Goal: Task Accomplishment & Management: Use online tool/utility

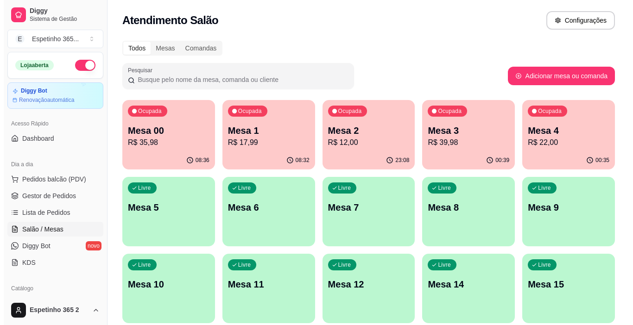
scroll to position [129, 0]
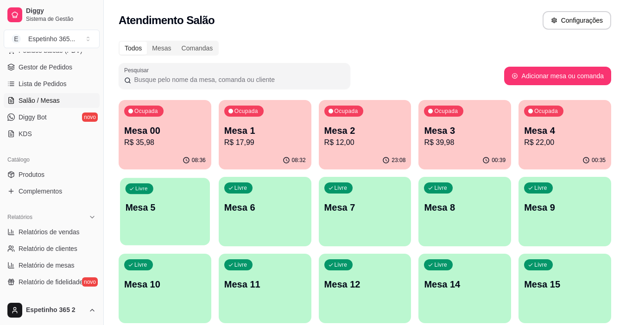
click at [190, 180] on div "Livre Mesa 5" at bounding box center [165, 206] width 90 height 57
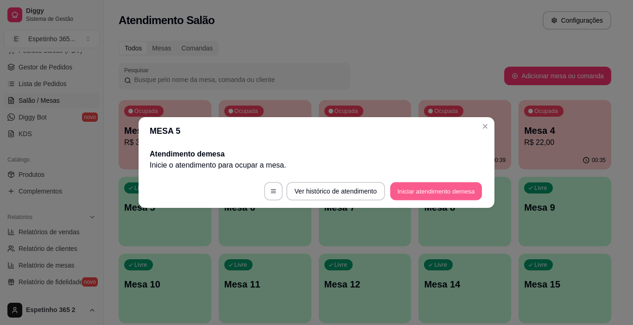
click at [413, 188] on button "Iniciar atendimento de mesa" at bounding box center [436, 192] width 92 height 18
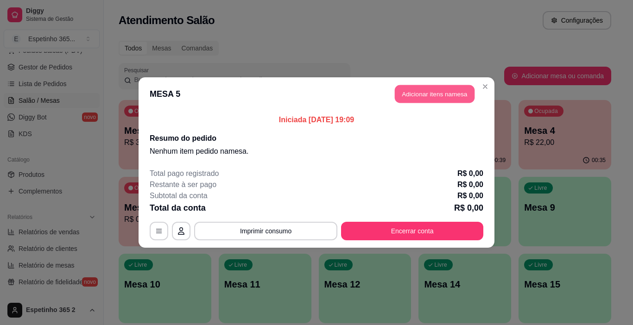
click at [461, 95] on button "Adicionar itens na mesa" at bounding box center [435, 94] width 80 height 18
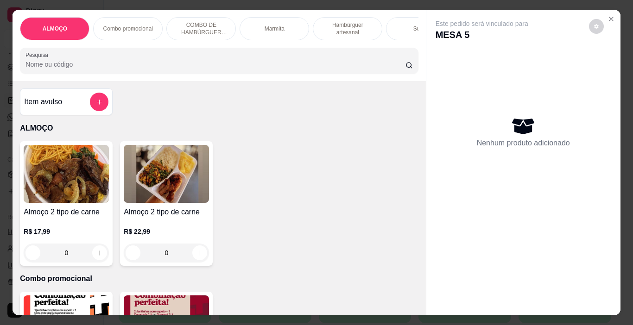
drag, startPoint x: 461, startPoint y: 95, endPoint x: 245, endPoint y: 143, distance: 221.4
click at [245, 143] on div "Item avulso ALMOÇO Almoço 2 tipo de carne R$ 17,99 0 Almoço 2 tipo de carne R$ …" at bounding box center [219, 198] width 413 height 235
click at [263, 221] on div "Almoço 2 tipo de carne R$ 17,99 0 Almoço 2 tipo de carne R$ 22,99 0" at bounding box center [219, 203] width 398 height 125
click at [283, 248] on div "Almoço 2 tipo de carne R$ 17,99 0 Almoço 2 tipo de carne R$ 22,99 0" at bounding box center [219, 203] width 398 height 125
click at [399, 163] on div "Almoço 2 tipo de carne R$ 17,99 0 Almoço 2 tipo de carne R$ 22,99 0" at bounding box center [219, 203] width 398 height 125
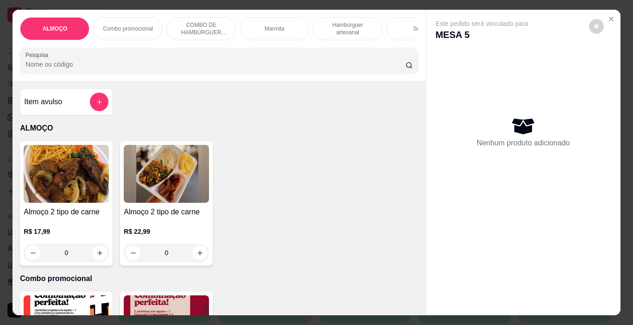
click at [384, 180] on div "Almoço 2 tipo de carne R$ 17,99 0 Almoço 2 tipo de carne R$ 22,99 0" at bounding box center [219, 203] width 398 height 125
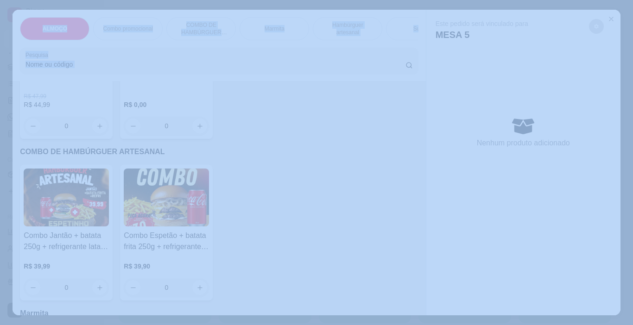
scroll to position [572, 0]
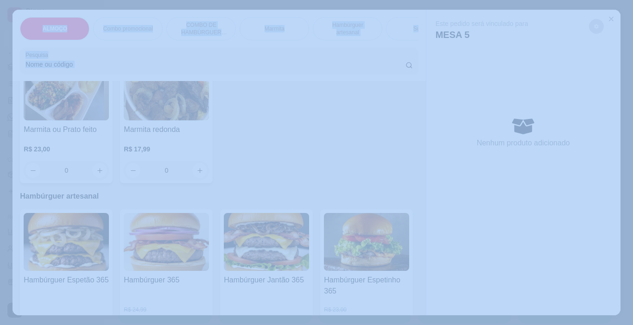
drag, startPoint x: 384, startPoint y: 180, endPoint x: 400, endPoint y: 343, distance: 163.5
click at [400, 325] on html "Diggy Sistema de Gestão E Espetinho 365 ... Loja aberta Diggy Bot Renovação aut…" at bounding box center [316, 162] width 633 height 325
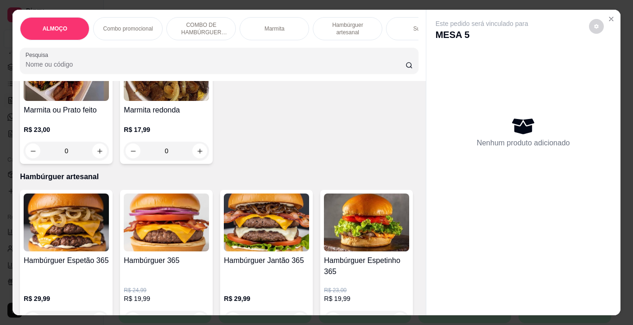
drag, startPoint x: 372, startPoint y: 172, endPoint x: 418, endPoint y: 177, distance: 46.5
click at [418, 177] on div "Item avulso ALMOÇO Almoço 2 tipo de carne R$ 17,99 0 Almoço 2 tipo de carne R$ …" at bounding box center [219, 198] width 413 height 235
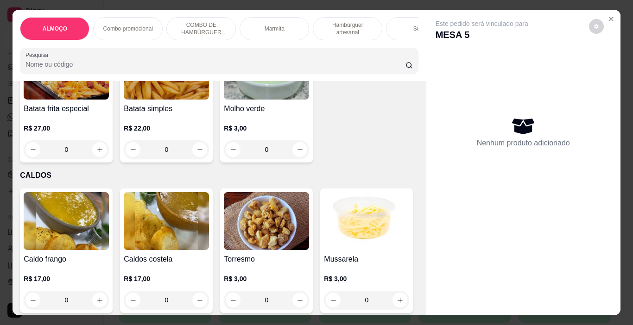
scroll to position [2560, 0]
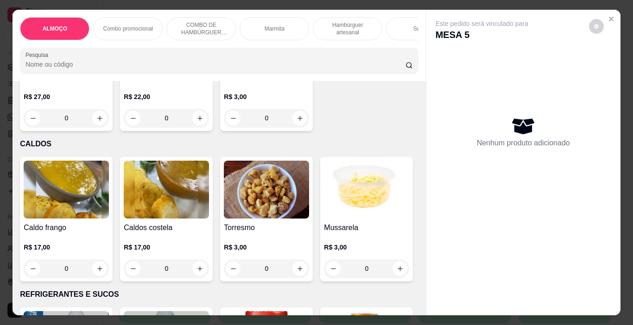
drag, startPoint x: 418, startPoint y: 177, endPoint x: 344, endPoint y: 199, distance: 77.6
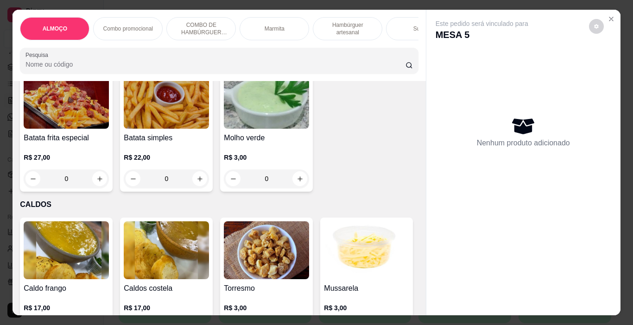
drag, startPoint x: 357, startPoint y: 146, endPoint x: 344, endPoint y: 145, distance: 13.0
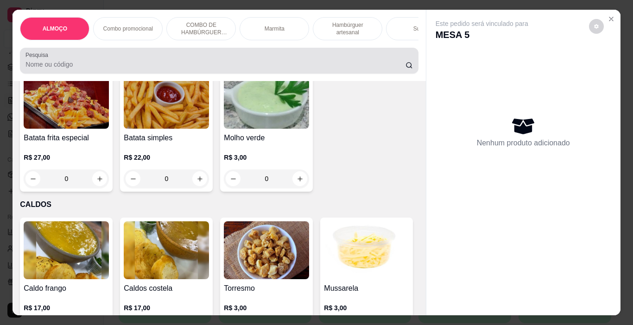
scroll to position [2387, 0]
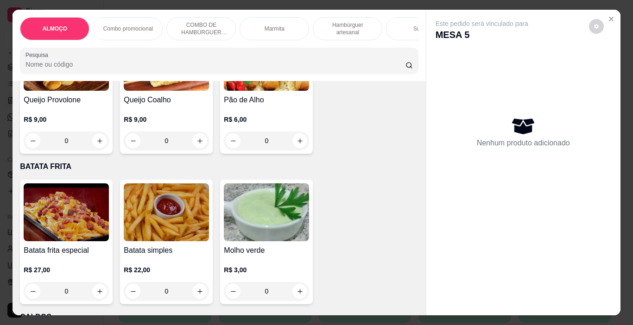
drag, startPoint x: 344, startPoint y: 145, endPoint x: 332, endPoint y: 103, distance: 43.9
drag, startPoint x: 347, startPoint y: 125, endPoint x: 344, endPoint y: 137, distance: 11.8
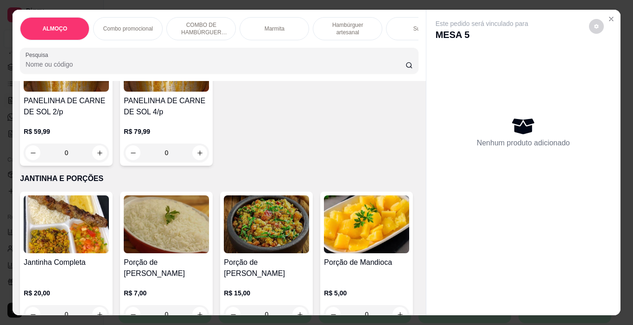
scroll to position [5577, 0]
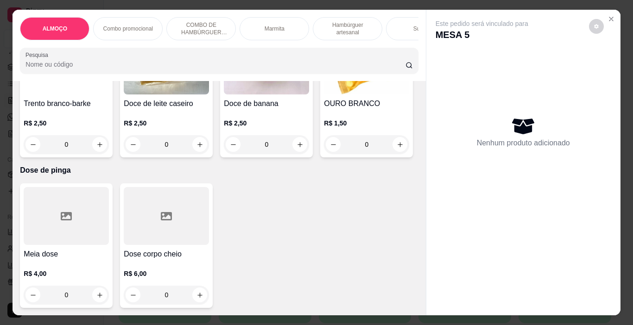
click at [328, 133] on div "Trento branco-barke R$ 2,50 0 Doce de leite caseiro R$ 2,50 0 Doce de banana R$…" at bounding box center [219, 95] width 398 height 125
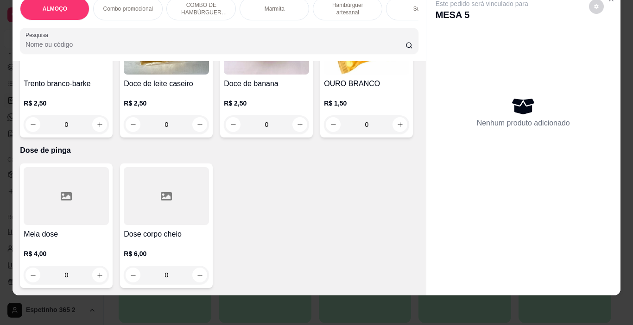
click at [311, 233] on div "Meia dose R$ 4,00 0 Dose corpo cheio R$ 6,00 0" at bounding box center [219, 226] width 398 height 125
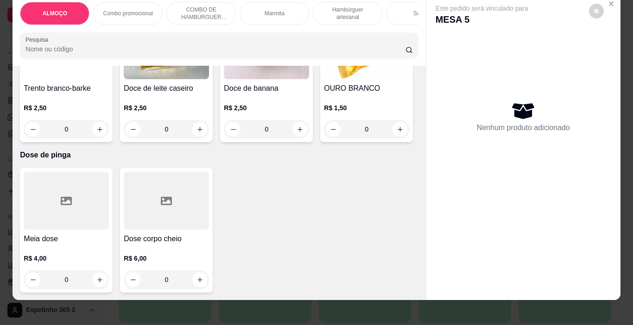
scroll to position [23, 0]
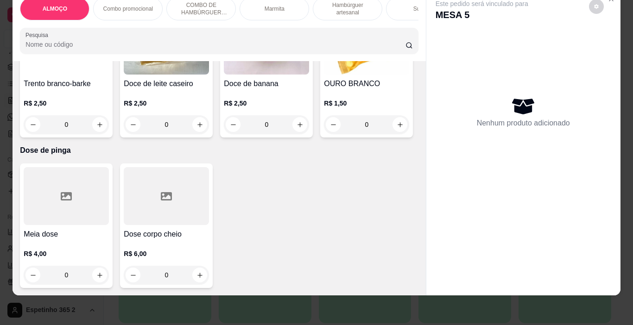
click at [274, 235] on div "Meia dose R$ 4,00 0 Dose corpo cheio R$ 6,00 0" at bounding box center [219, 226] width 398 height 125
drag, startPoint x: 268, startPoint y: 246, endPoint x: 271, endPoint y: 281, distance: 35.8
click at [271, 281] on div "Meia dose R$ 4,00 0 Dose corpo cheio R$ 6,00 0" at bounding box center [219, 226] width 398 height 125
click at [368, 299] on div "ALMOÇO Combo promocional COMBO DE HAMBÚRGUER ARTESANAL Marmita Hambúrguer artes…" at bounding box center [316, 162] width 633 height 325
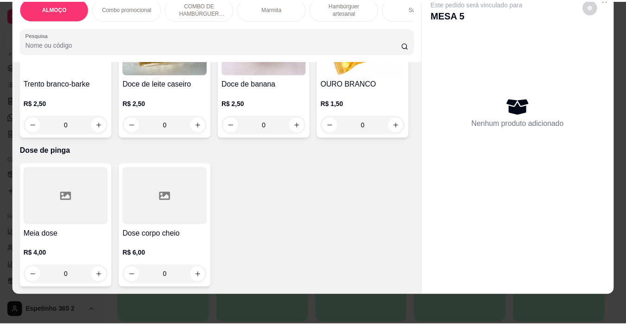
scroll to position [0, 0]
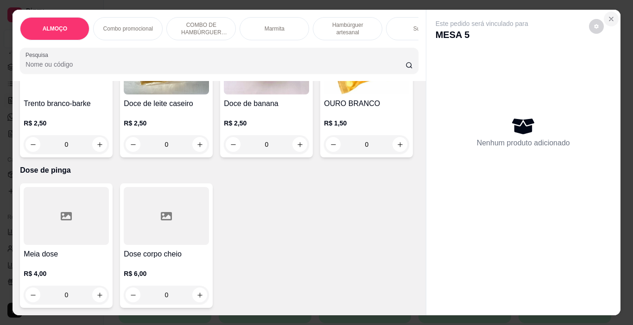
click at [610, 17] on icon "Close" at bounding box center [612, 19] width 4 height 4
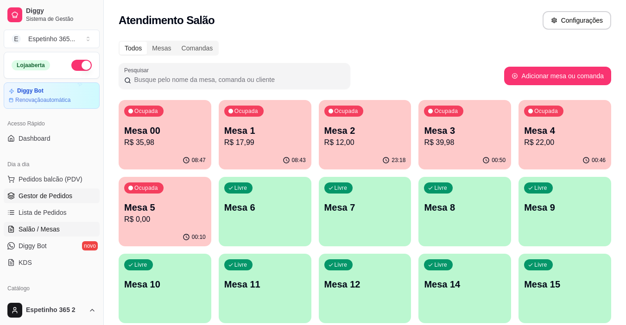
click at [52, 202] on link "Gestor de Pedidos" at bounding box center [52, 196] width 96 height 15
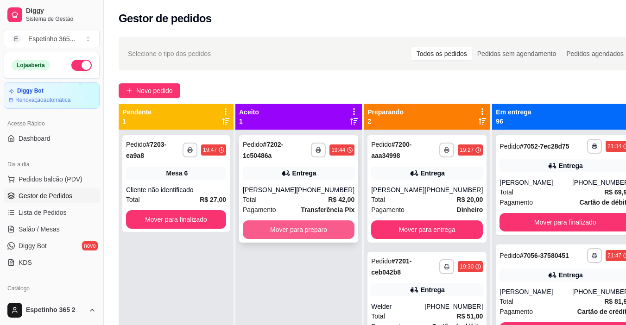
click at [324, 239] on button "Mover para preparo" at bounding box center [299, 230] width 112 height 19
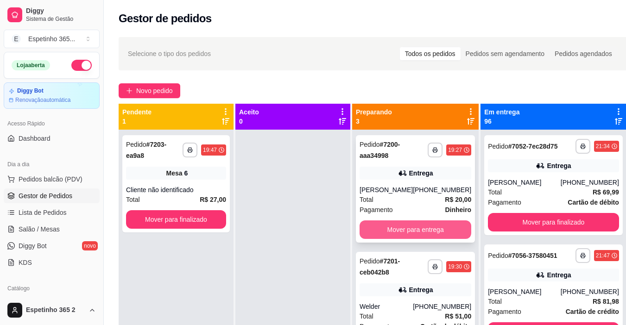
click at [412, 227] on button "Mover para entrega" at bounding box center [416, 230] width 112 height 19
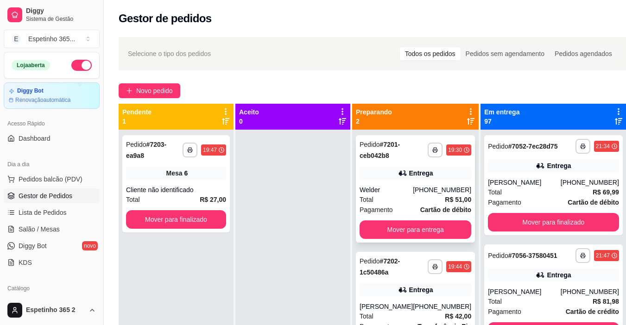
click at [411, 226] on button "Mover para entrega" at bounding box center [416, 230] width 112 height 19
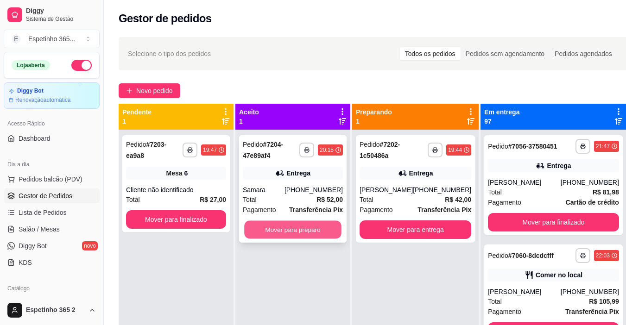
click at [338, 227] on button "Mover para preparo" at bounding box center [292, 230] width 97 height 18
